Goal: Navigation & Orientation: Find specific page/section

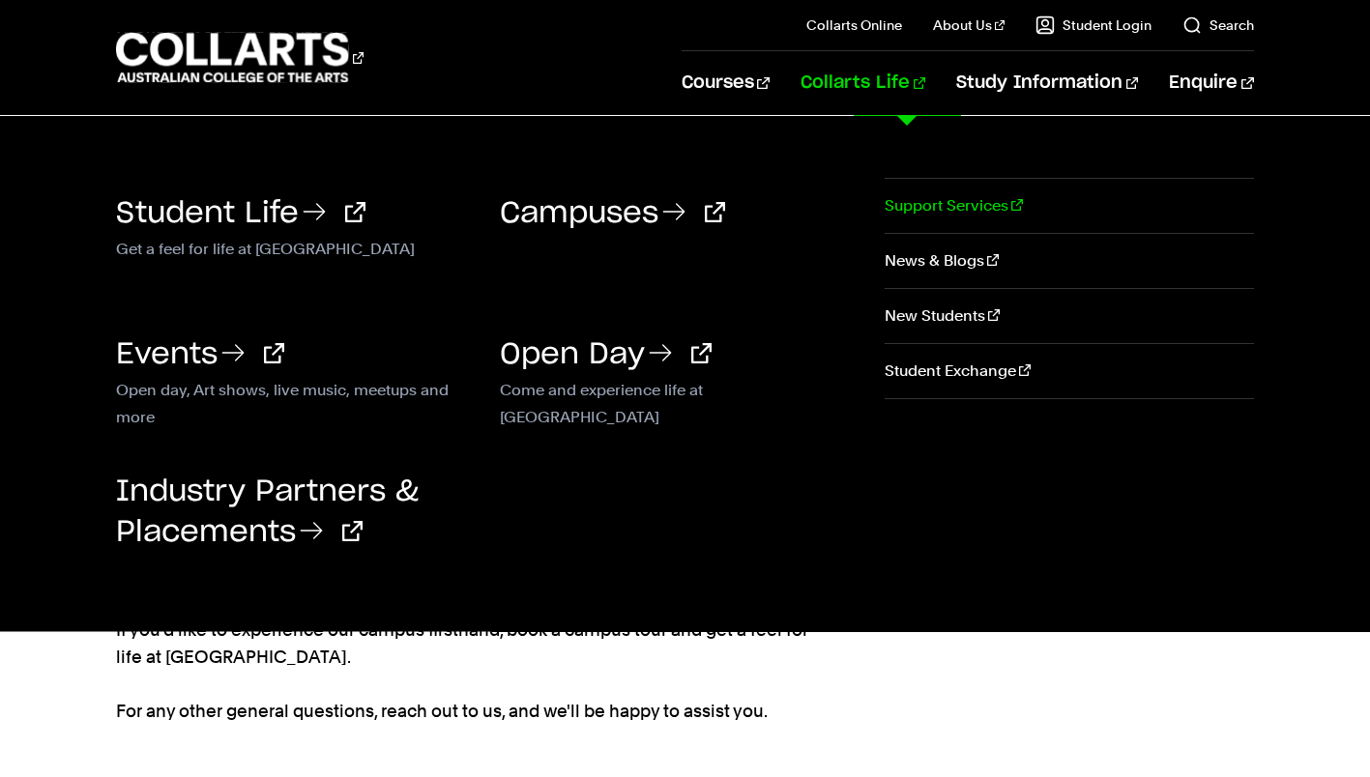
click at [928, 192] on link "Support Services" at bounding box center [1069, 206] width 368 height 54
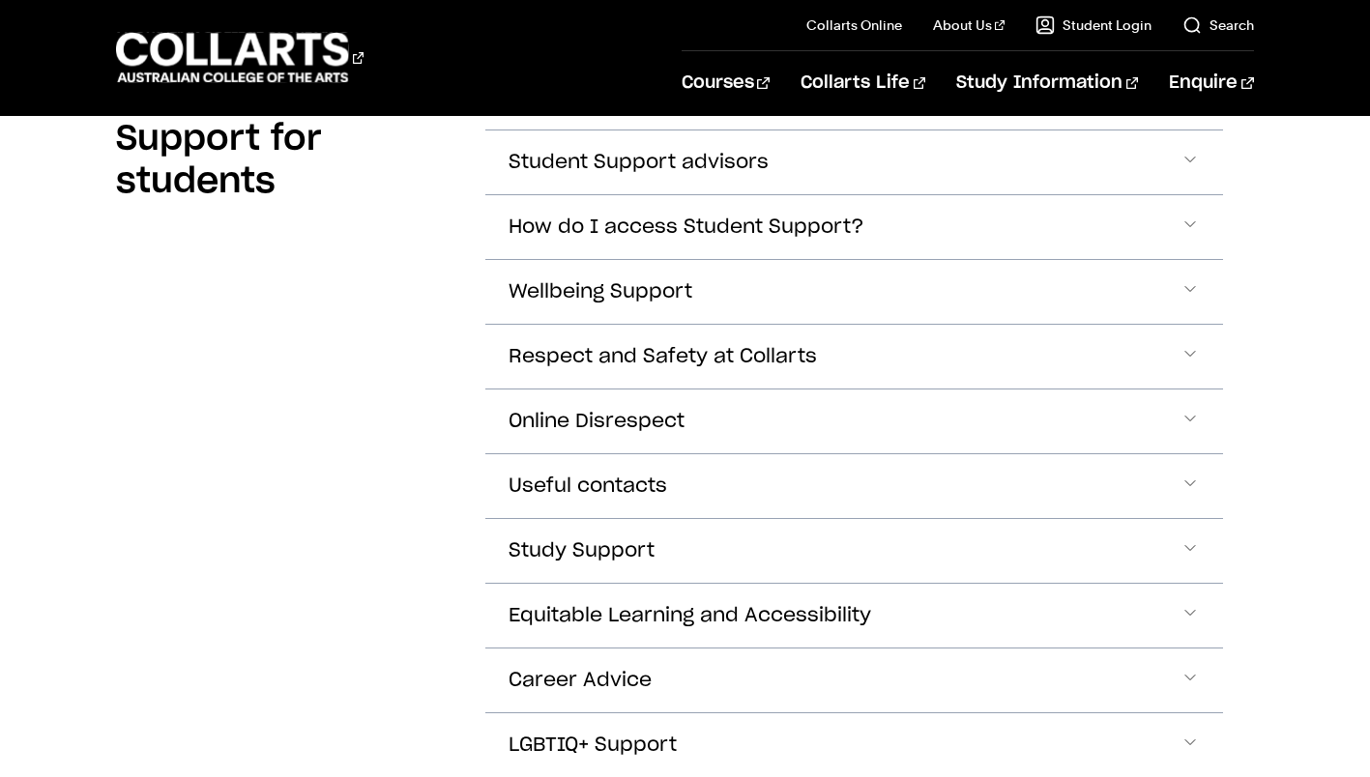
scroll to position [567, 0]
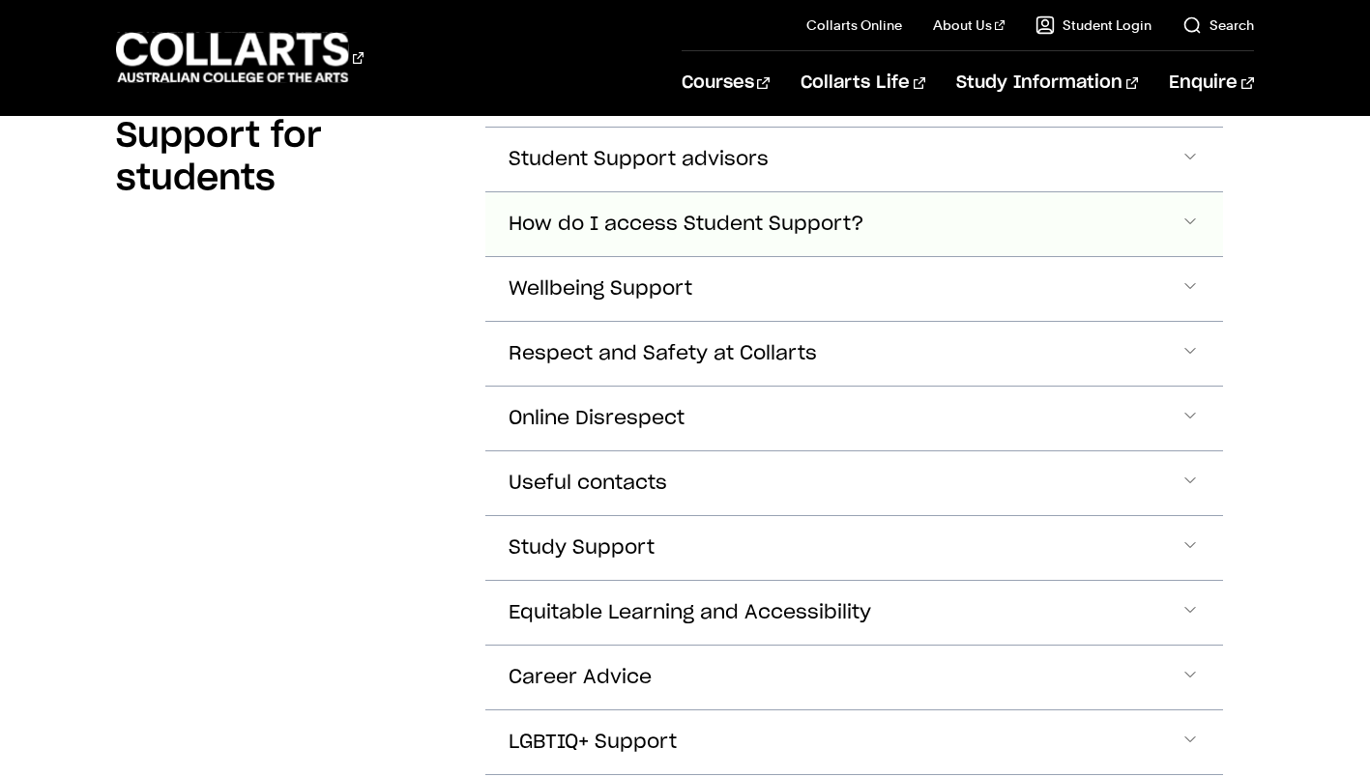
click at [1188, 225] on span "Accordion Section" at bounding box center [1189, 224] width 19 height 25
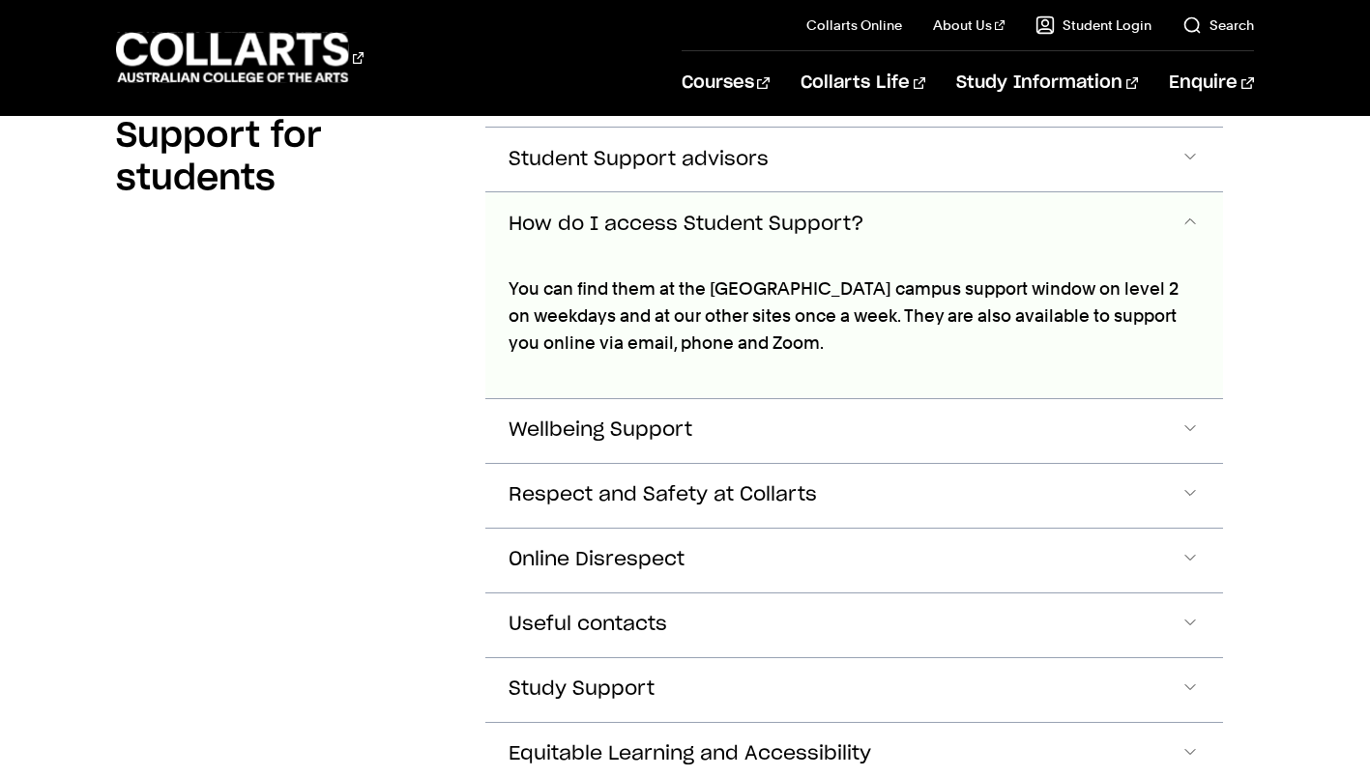
scroll to position [584, 0]
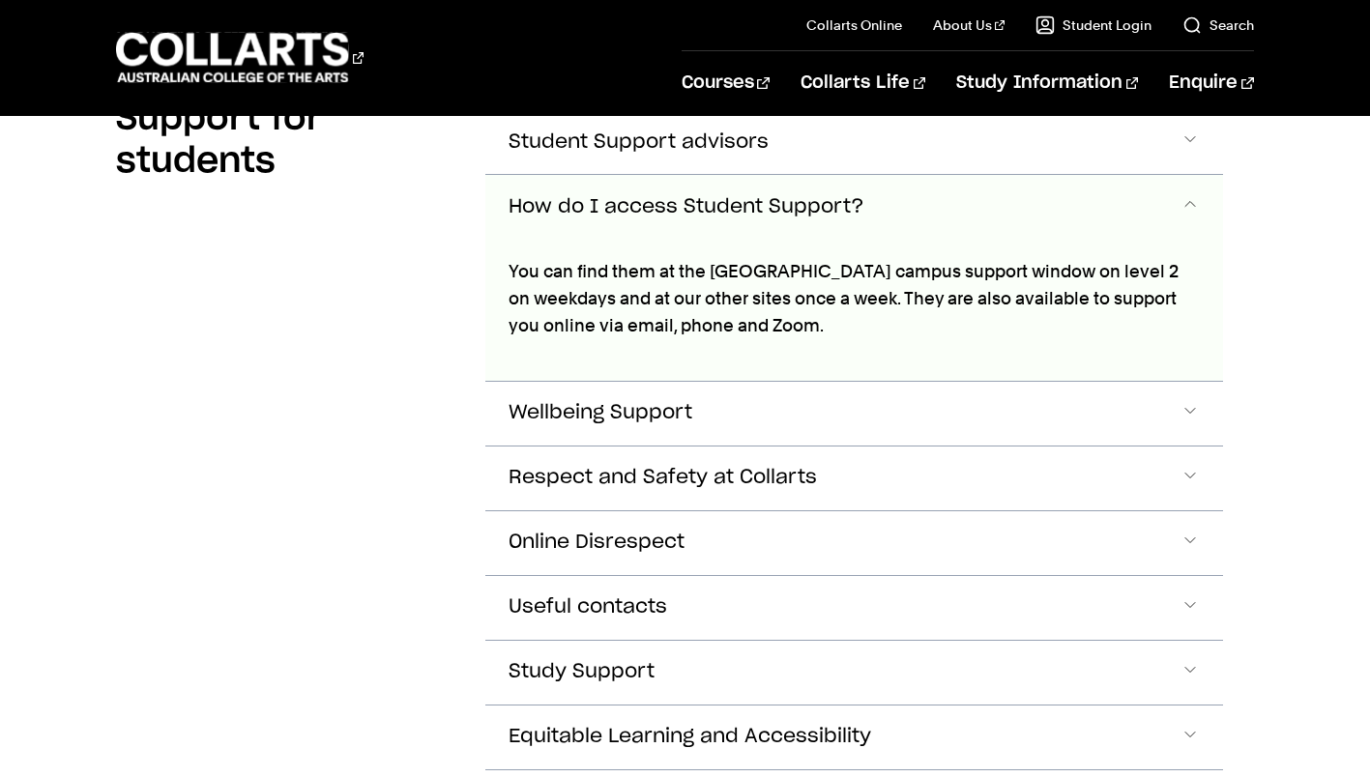
click at [1182, 209] on span "Accordion Section" at bounding box center [1189, 206] width 19 height 25
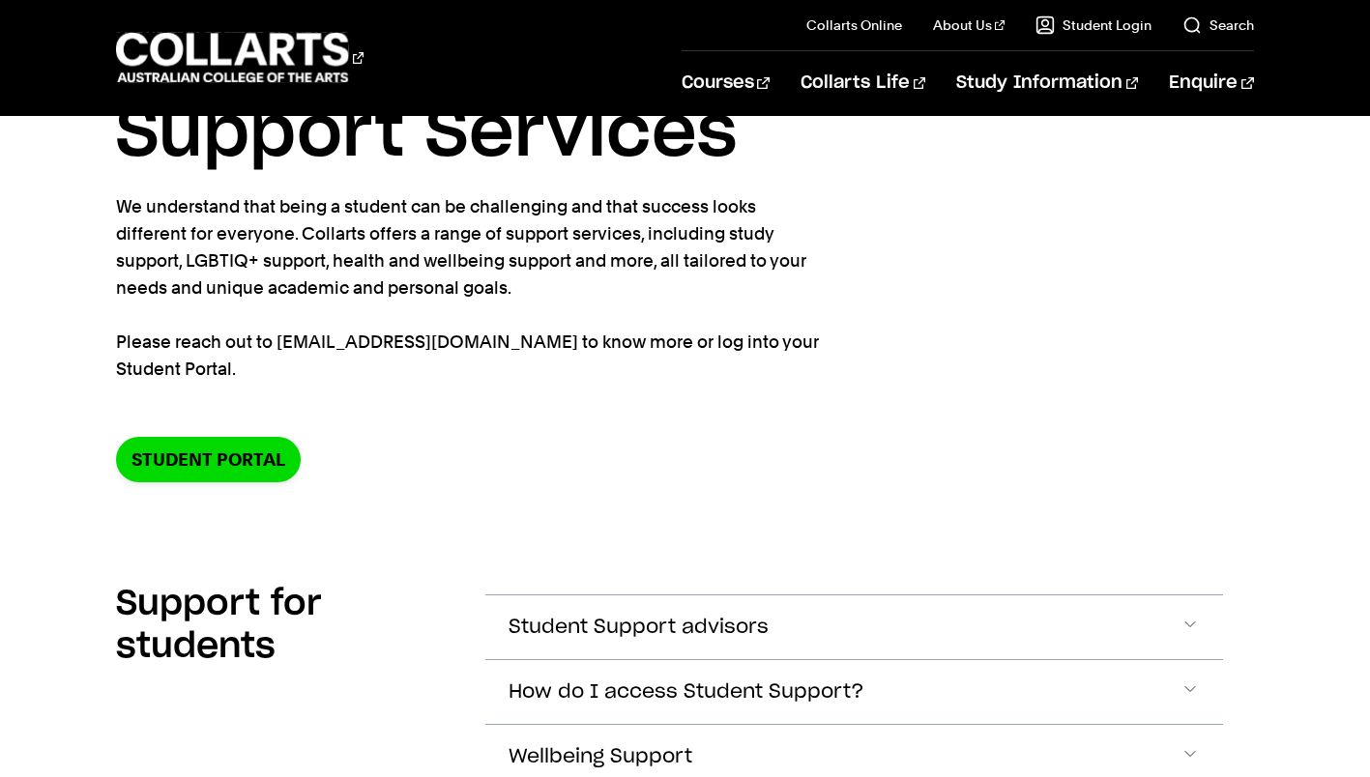
scroll to position [0, 0]
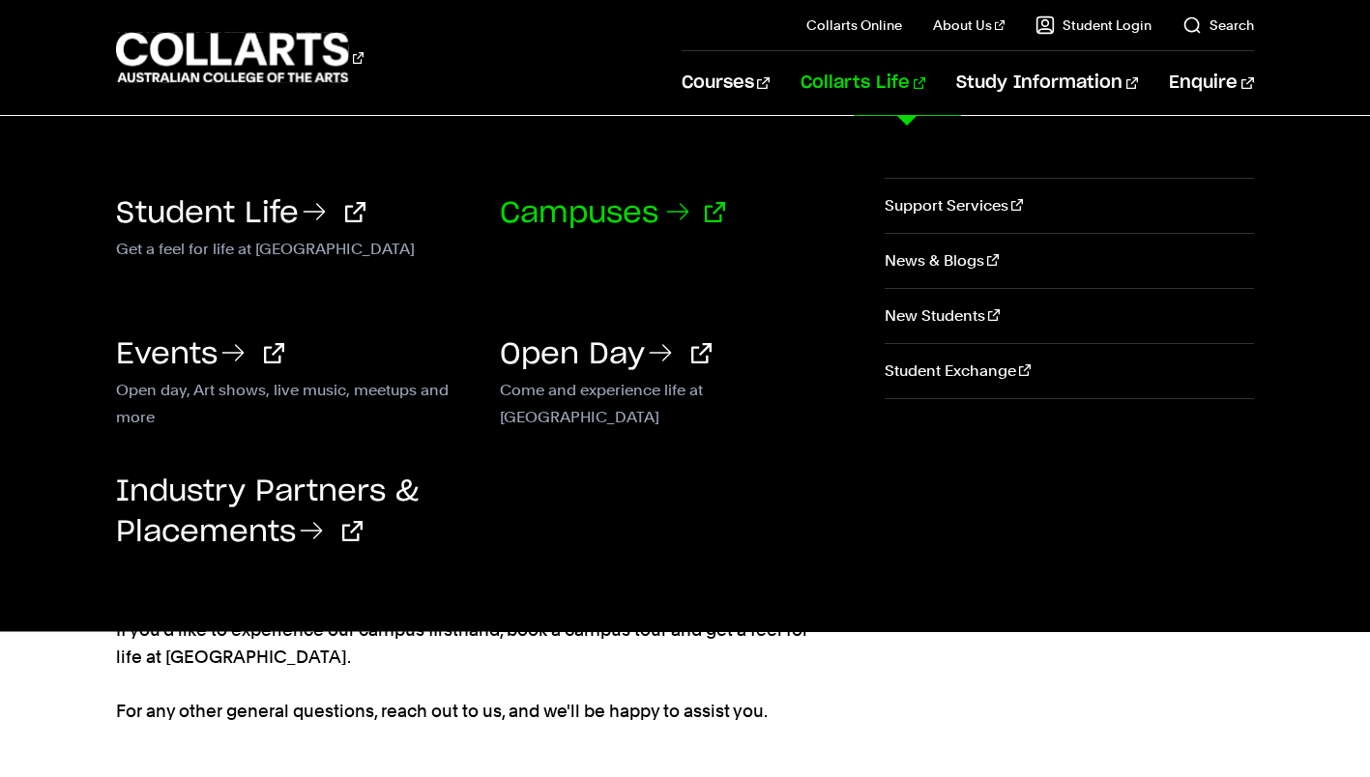
click at [666, 199] on link "Campuses" at bounding box center [612, 213] width 225 height 29
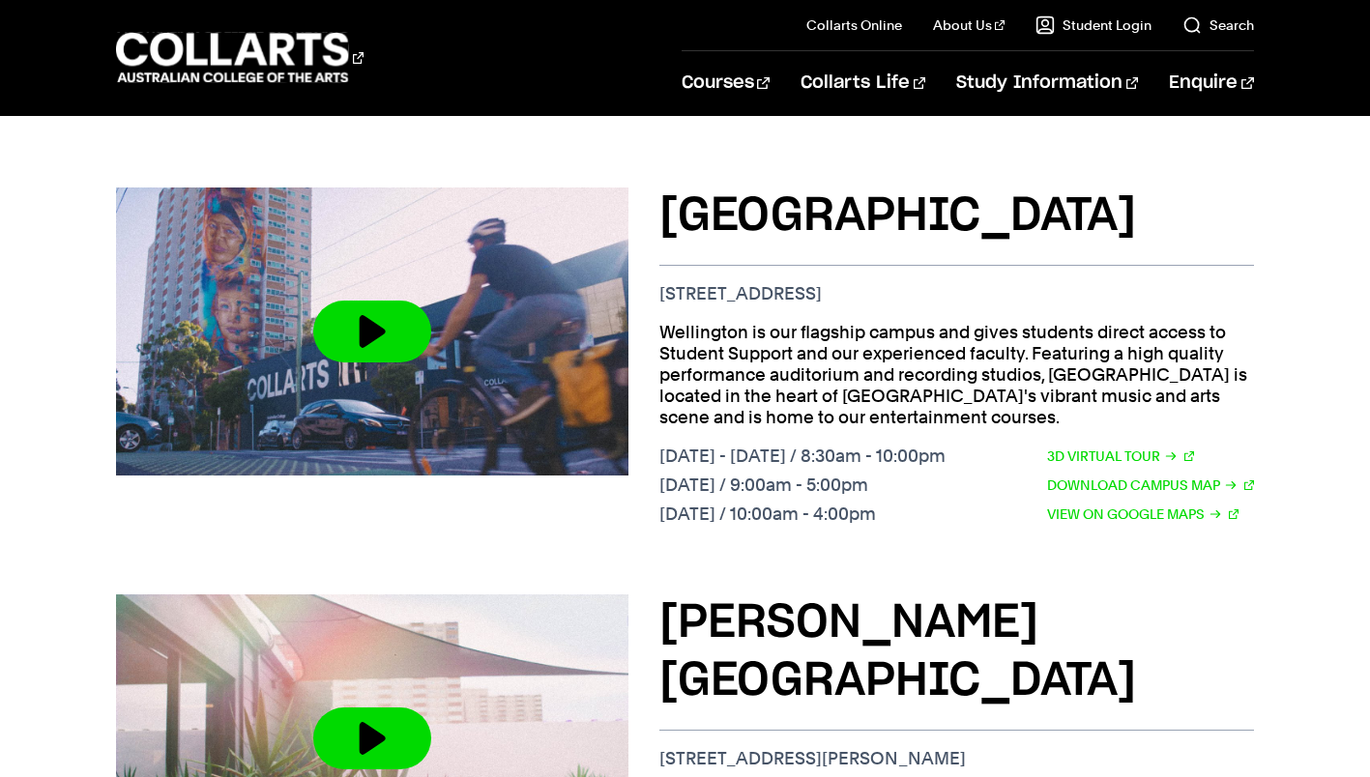
scroll to position [765, 0]
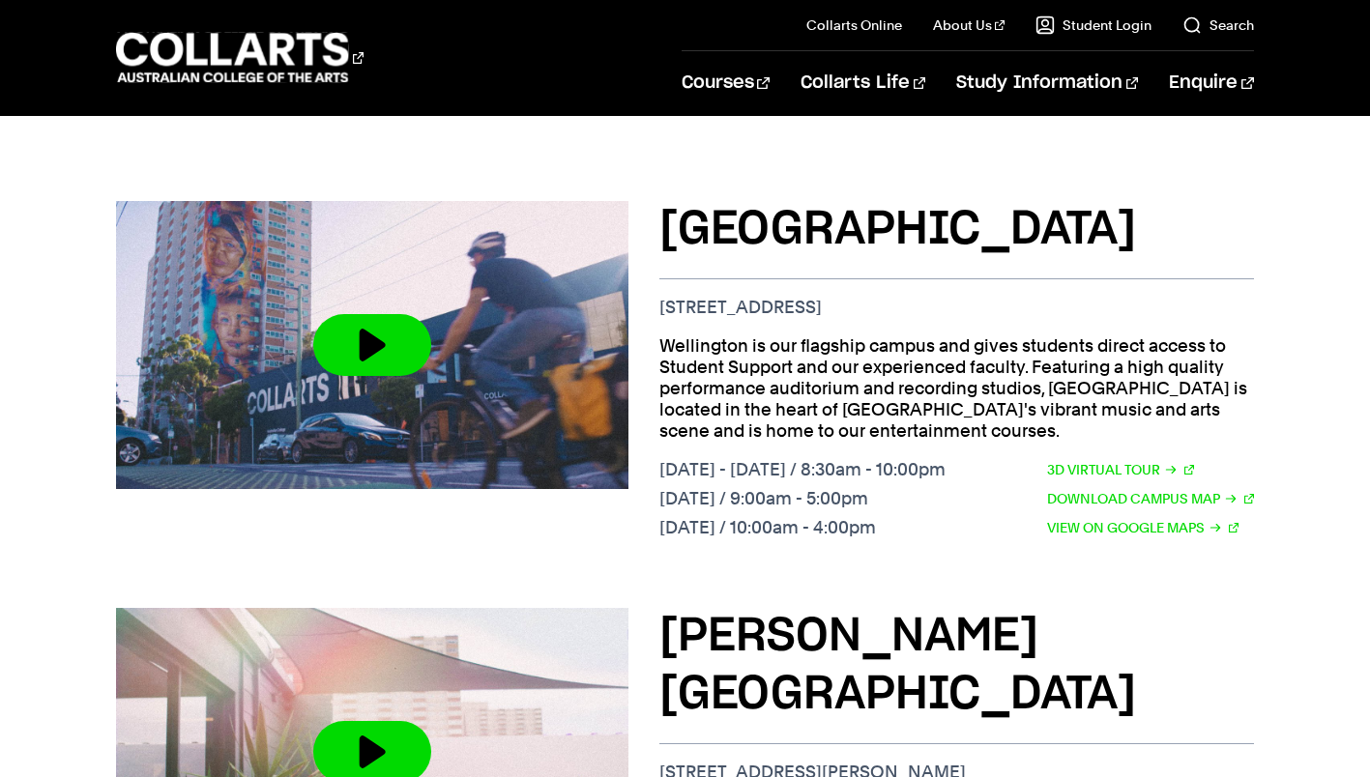
click at [856, 214] on h3 "Wellington St Campus" at bounding box center [956, 230] width 595 height 58
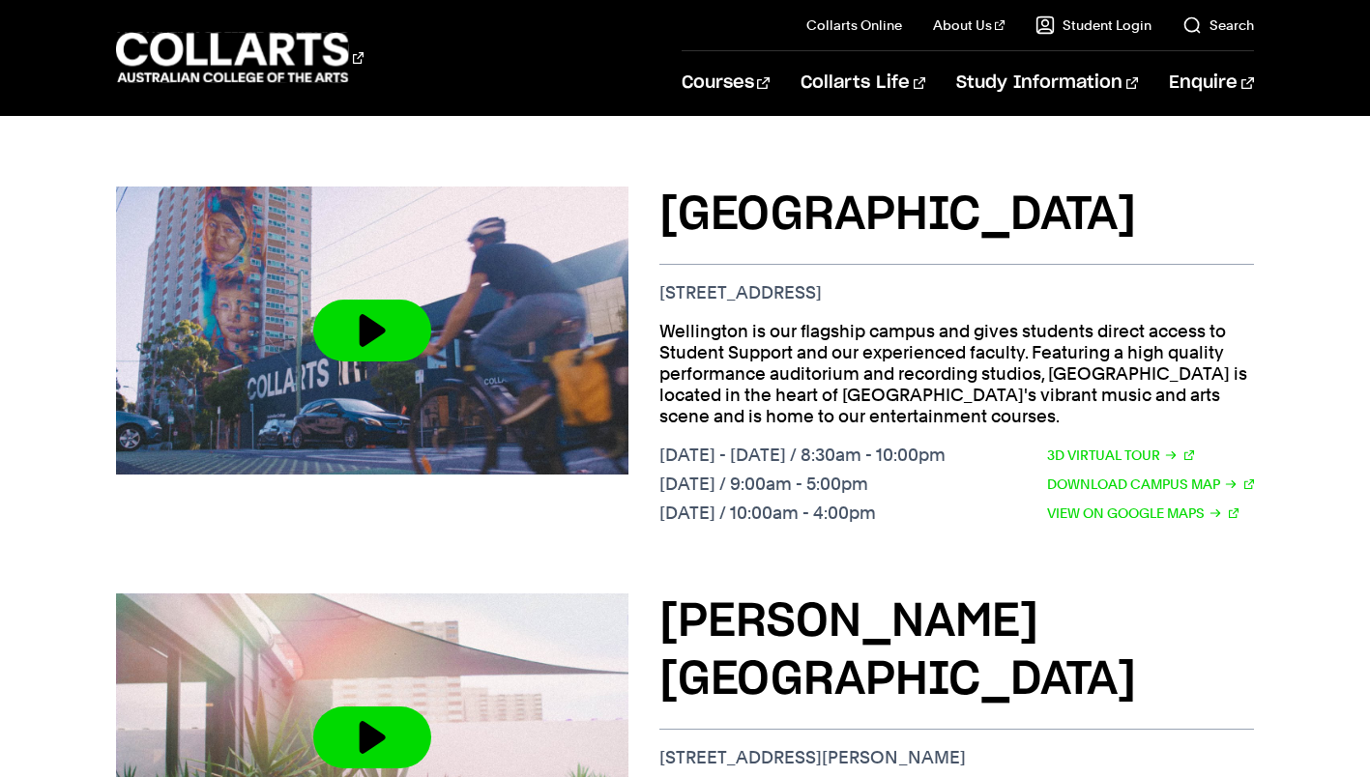
scroll to position [778, 0]
click at [706, 200] on h3 "Wellington St Campus" at bounding box center [956, 217] width 595 height 58
drag, startPoint x: 671, startPoint y: 186, endPoint x: 1330, endPoint y: 141, distance: 660.9
click at [1081, 348] on p "Wellington is our flagship campus and gives students direct access to Student S…" at bounding box center [956, 375] width 595 height 106
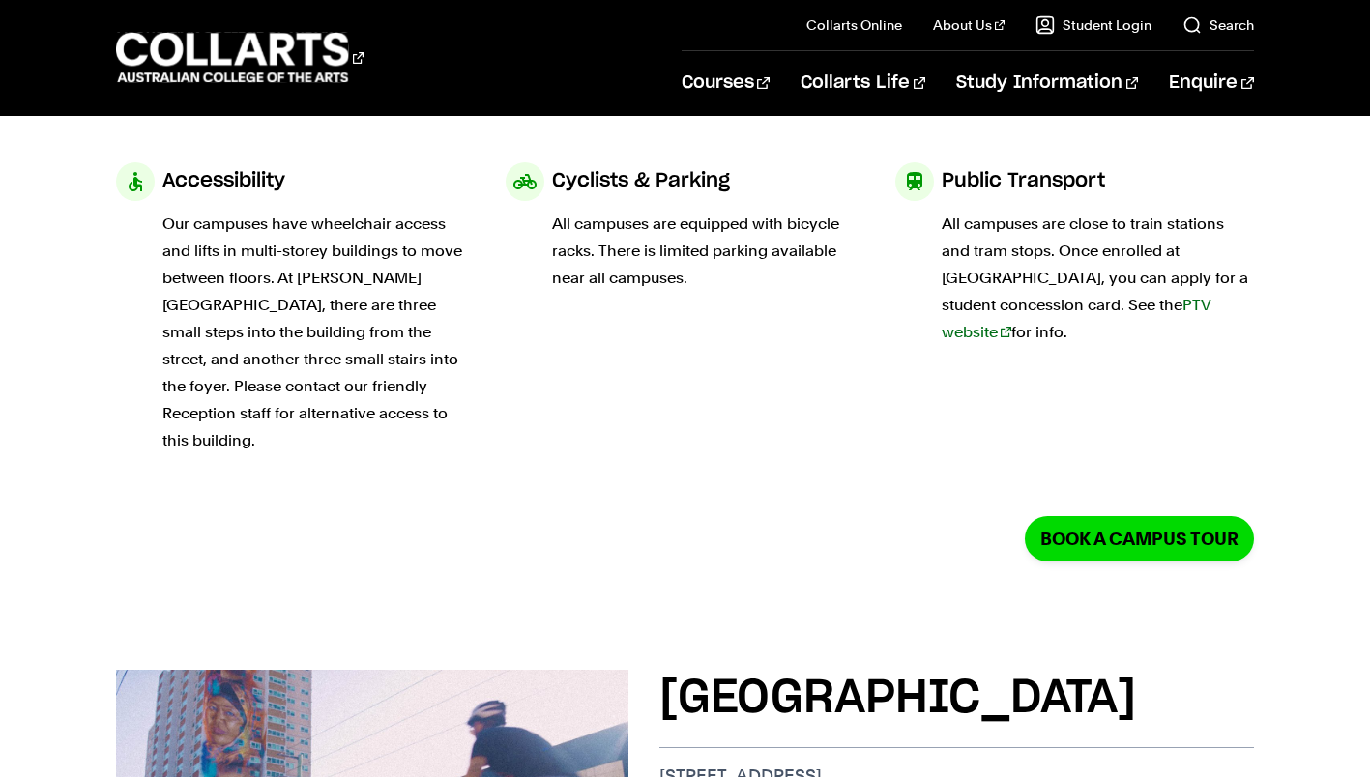
scroll to position [0, 0]
